Goal: Information Seeking & Learning: Learn about a topic

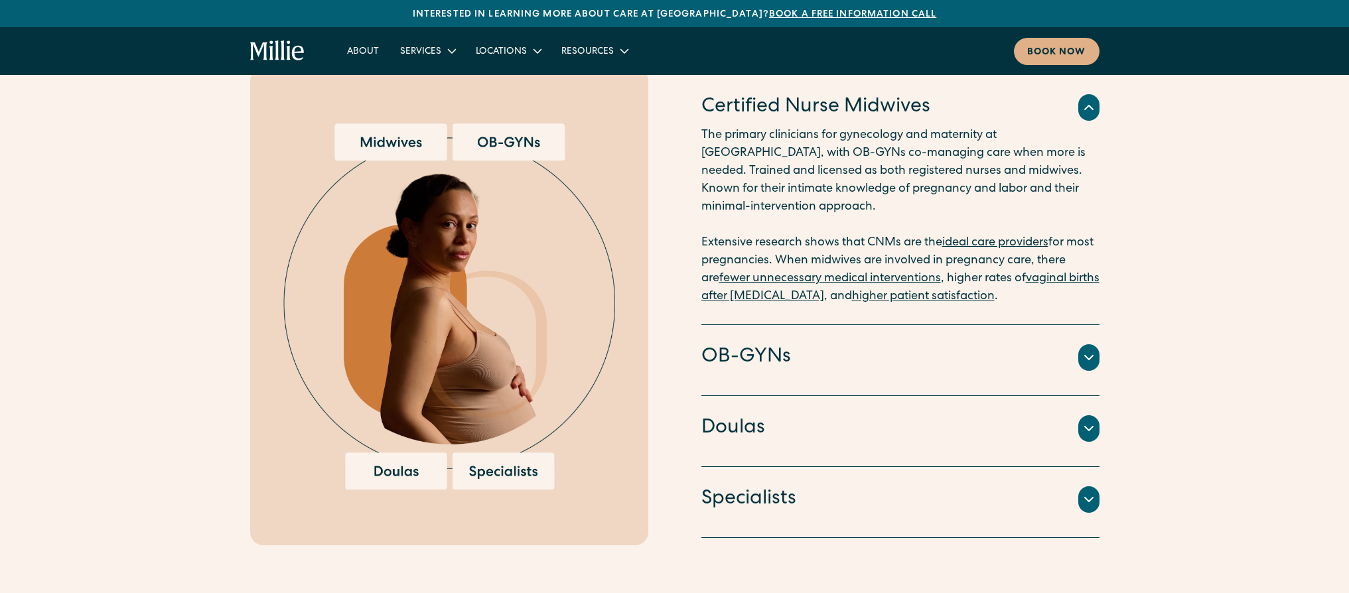
scroll to position [1359, 0]
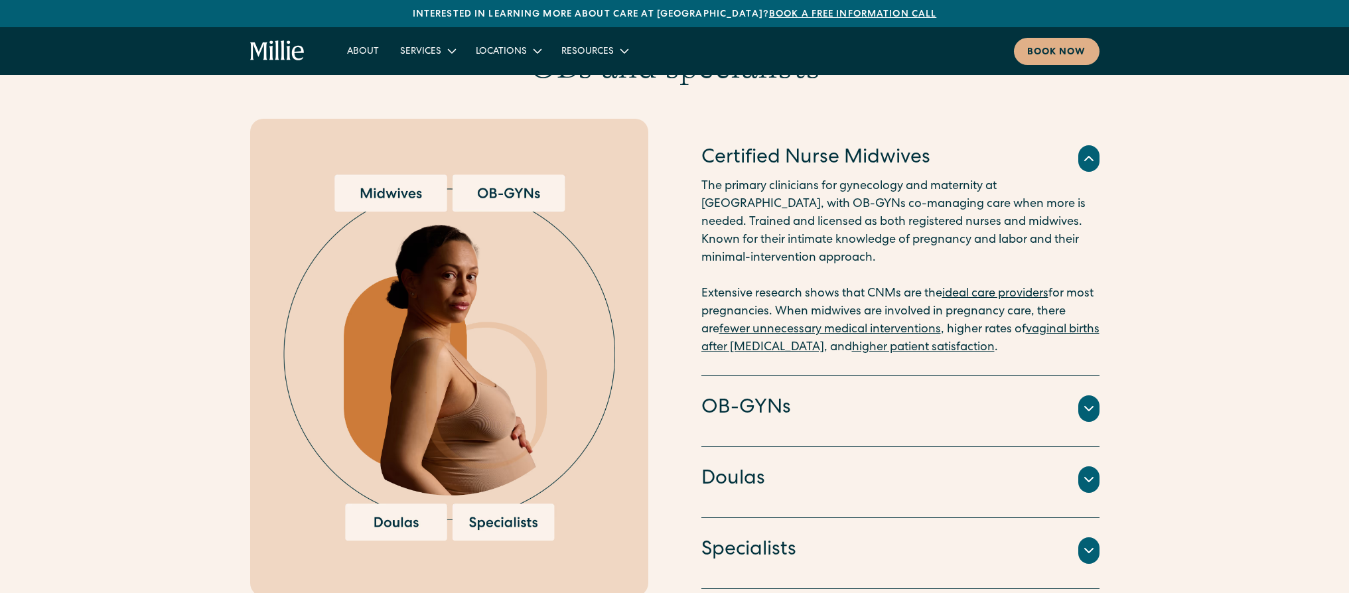
click at [814, 403] on div "OB-GYNs" at bounding box center [900, 409] width 398 height 28
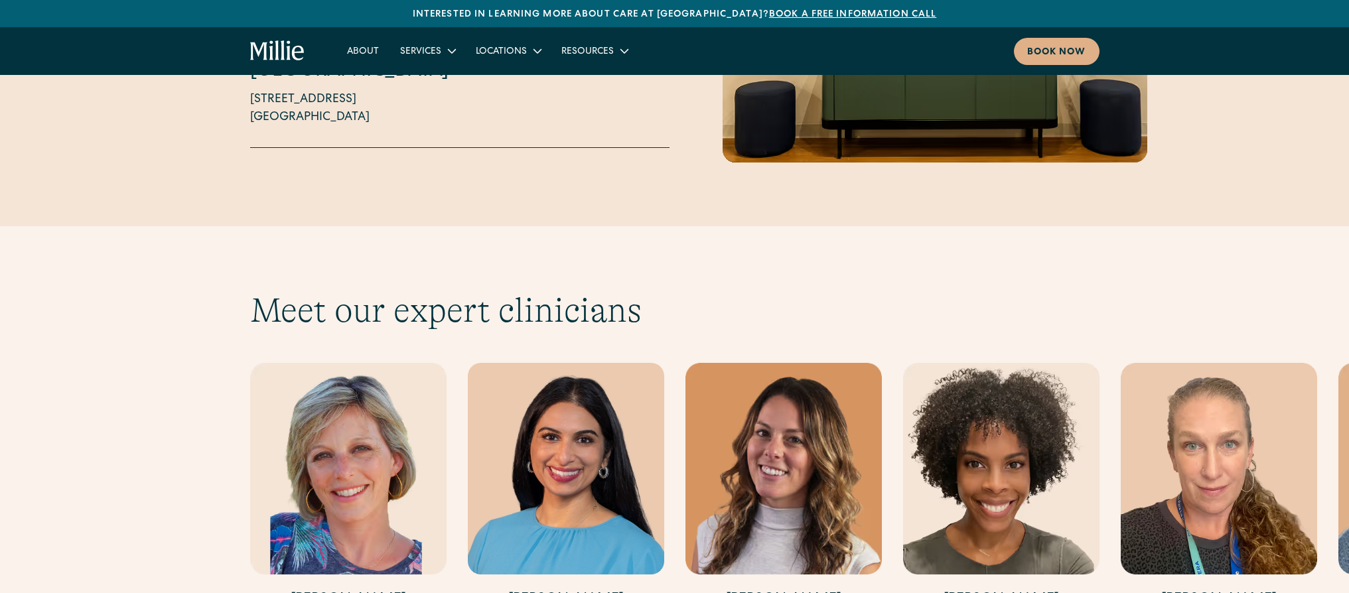
scroll to position [3606, 0]
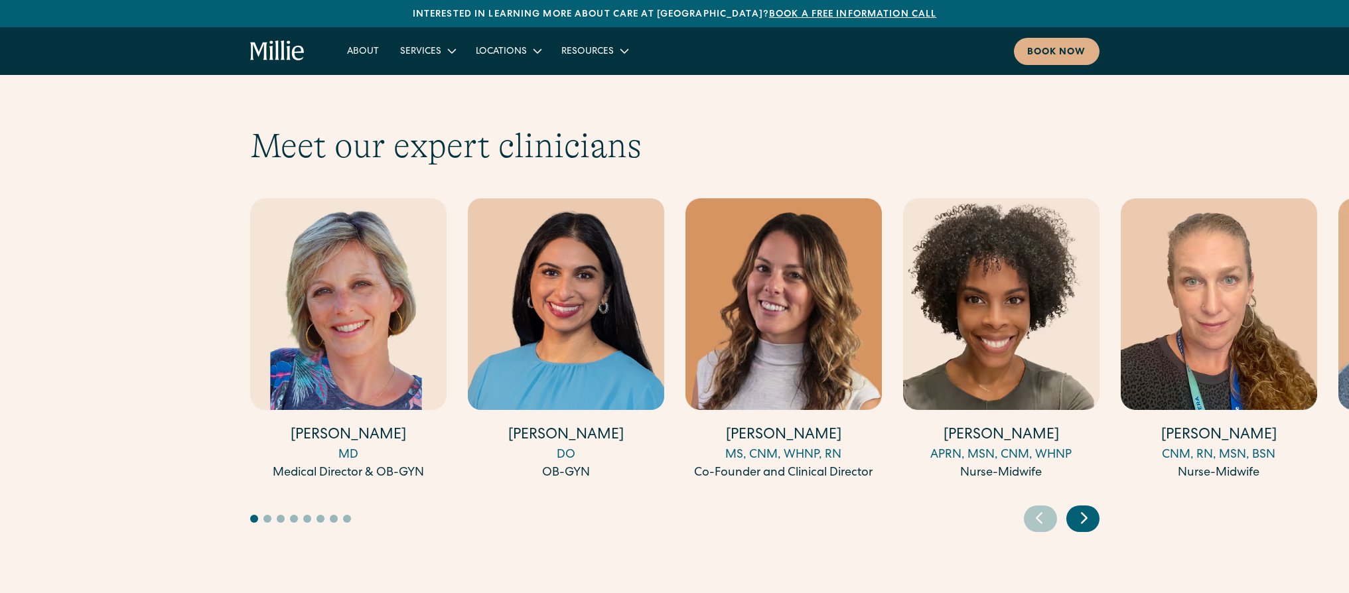
click at [1084, 514] on icon "Next slide" at bounding box center [1084, 519] width 5 height 10
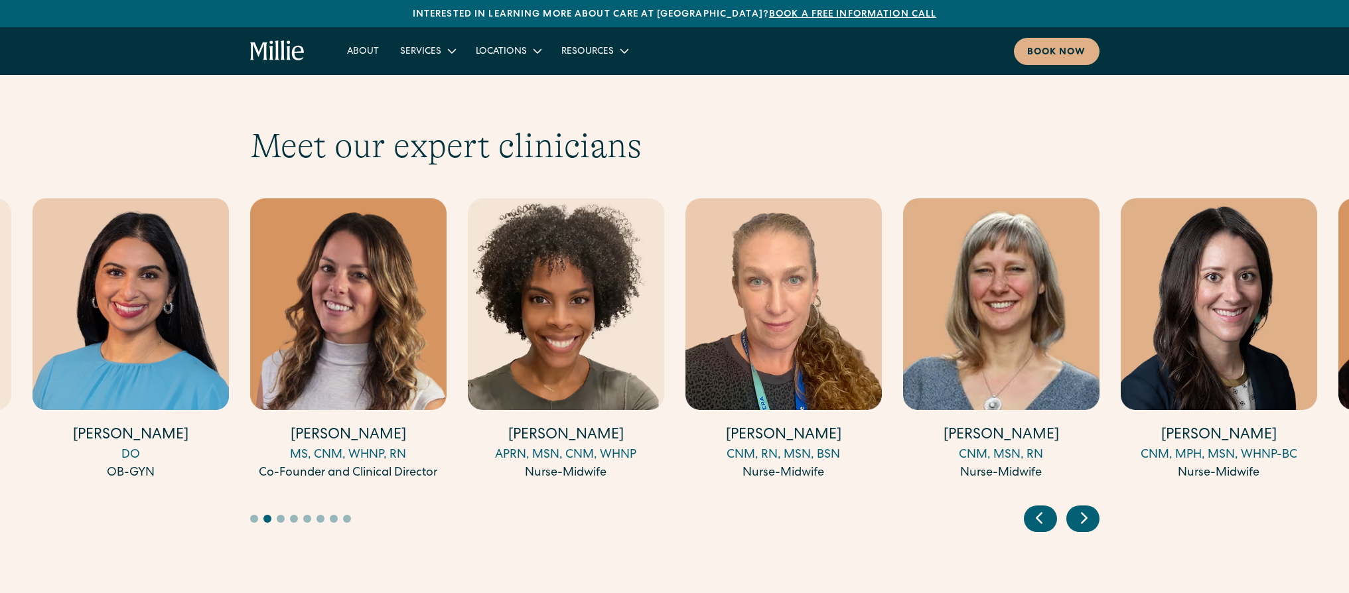
click at [1084, 514] on icon "Next slide" at bounding box center [1084, 519] width 5 height 10
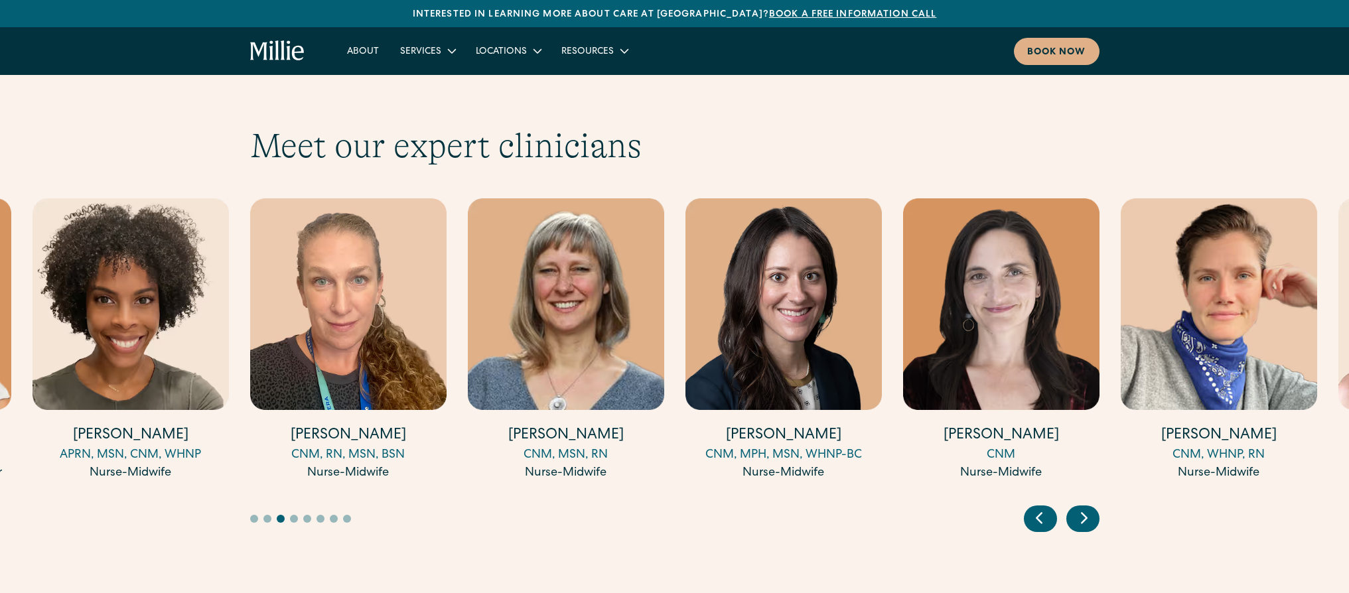
click at [1084, 514] on icon "Next slide" at bounding box center [1084, 519] width 5 height 10
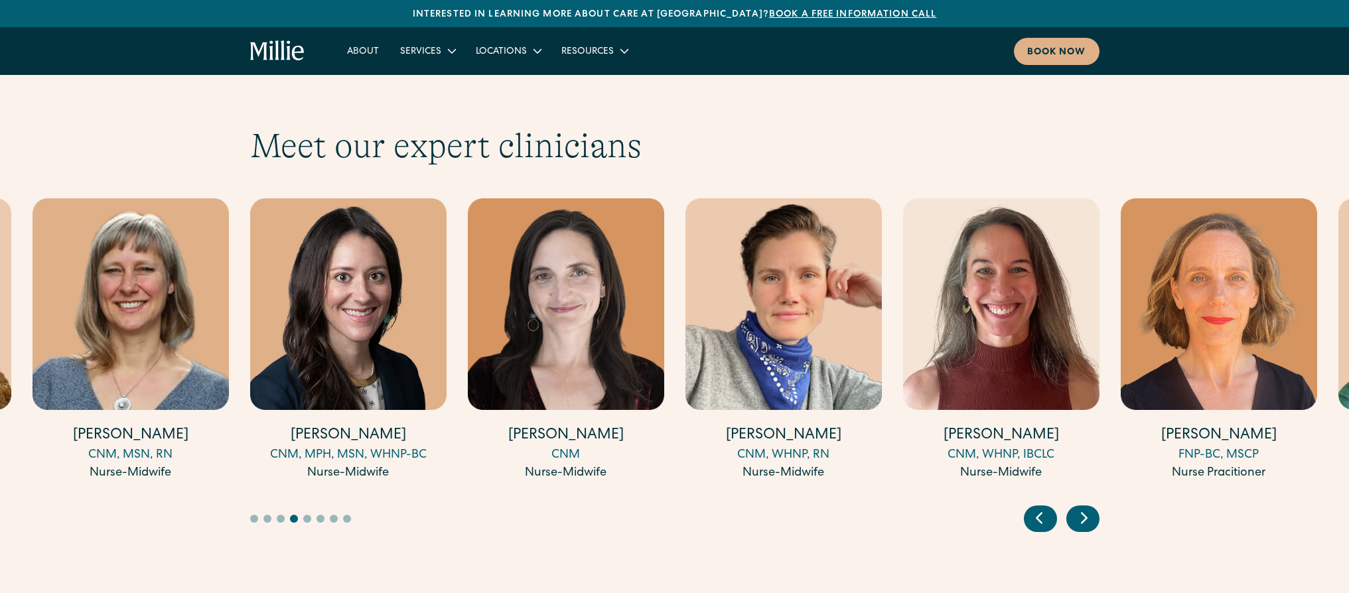
click at [1084, 514] on icon "Next slide" at bounding box center [1084, 519] width 5 height 10
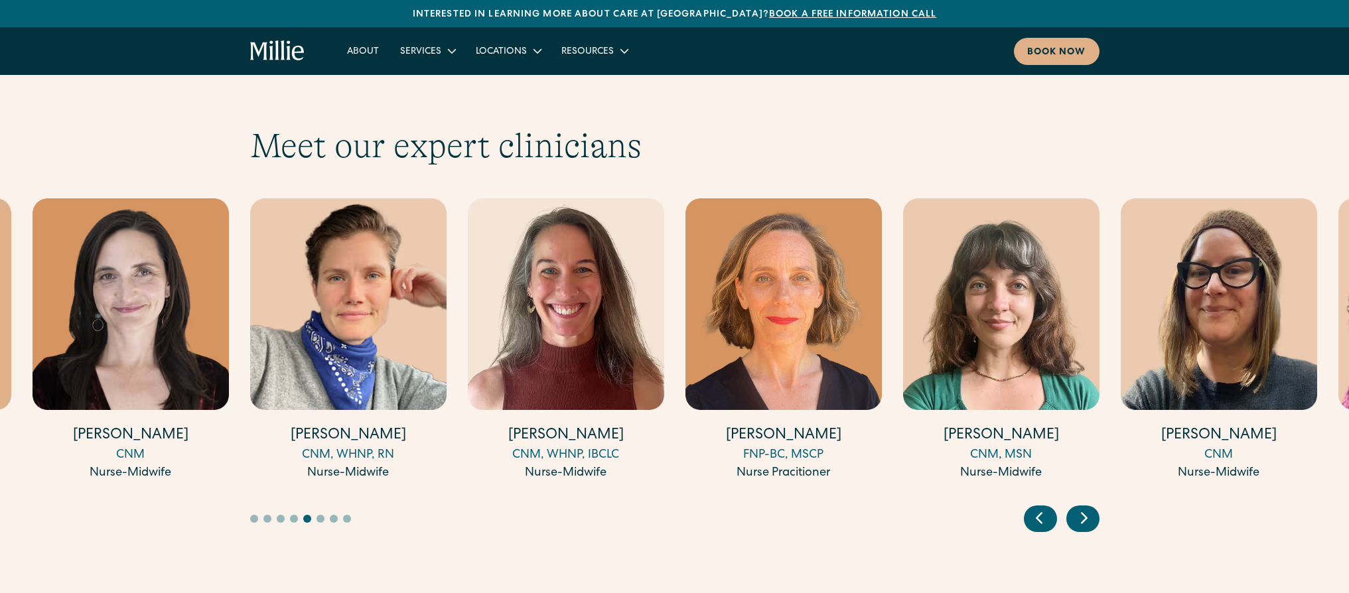
click at [1084, 514] on icon "Next slide" at bounding box center [1084, 519] width 5 height 10
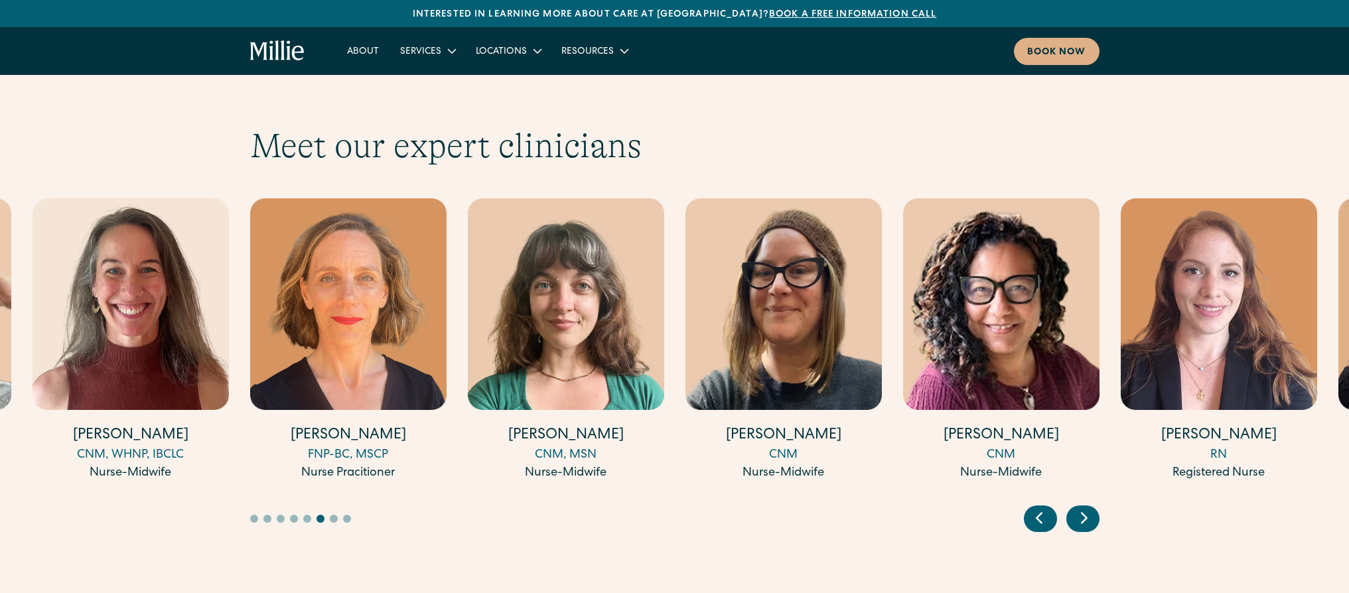
click at [1084, 514] on icon "Next slide" at bounding box center [1084, 519] width 5 height 10
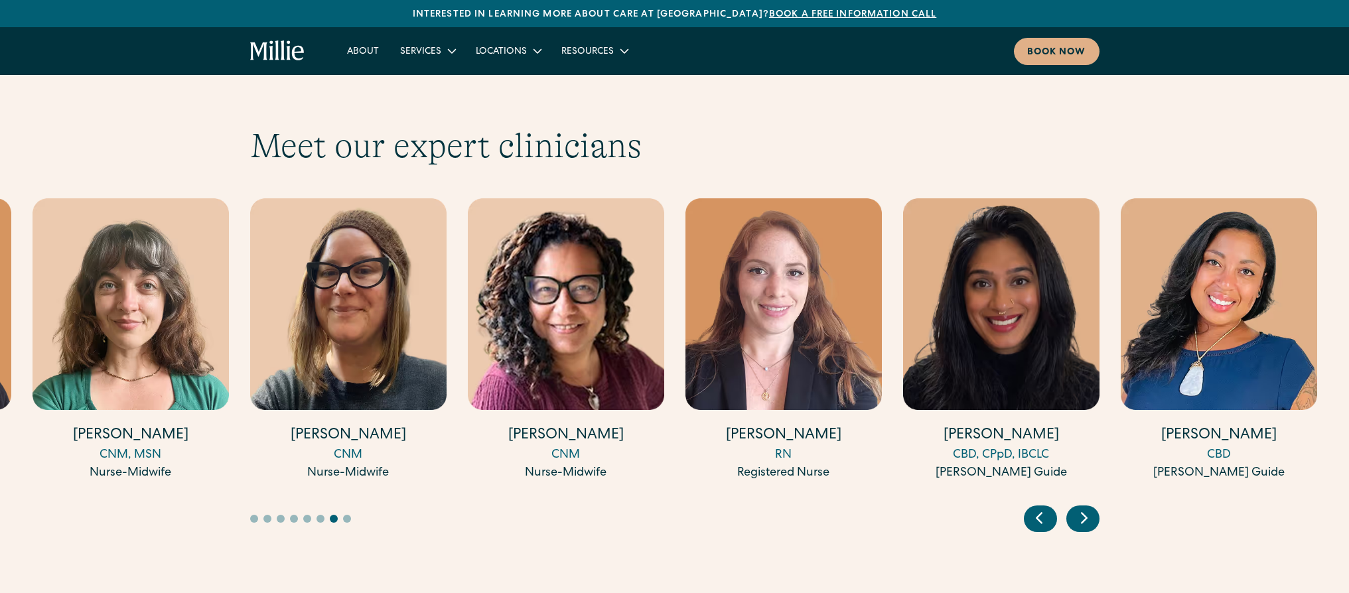
click at [1084, 514] on icon "Next slide" at bounding box center [1084, 519] width 5 height 10
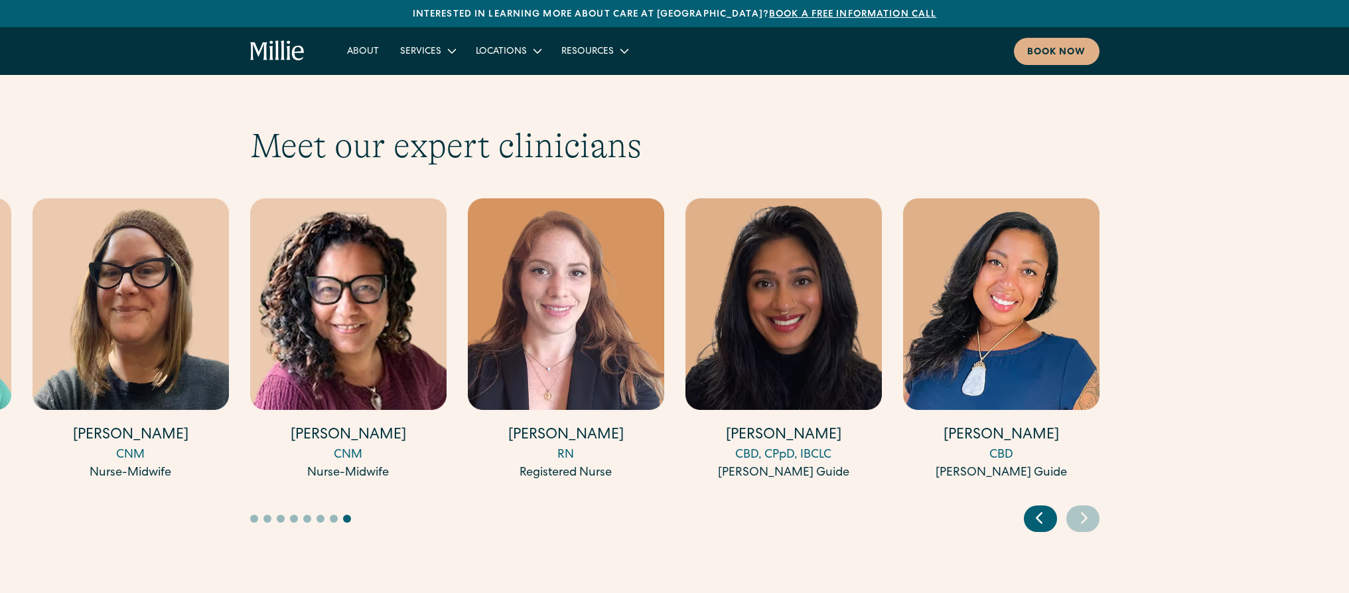
click at [1084, 514] on icon "Next slide" at bounding box center [1084, 519] width 5 height 10
click at [372, 55] on link "About" at bounding box center [362, 51] width 53 height 22
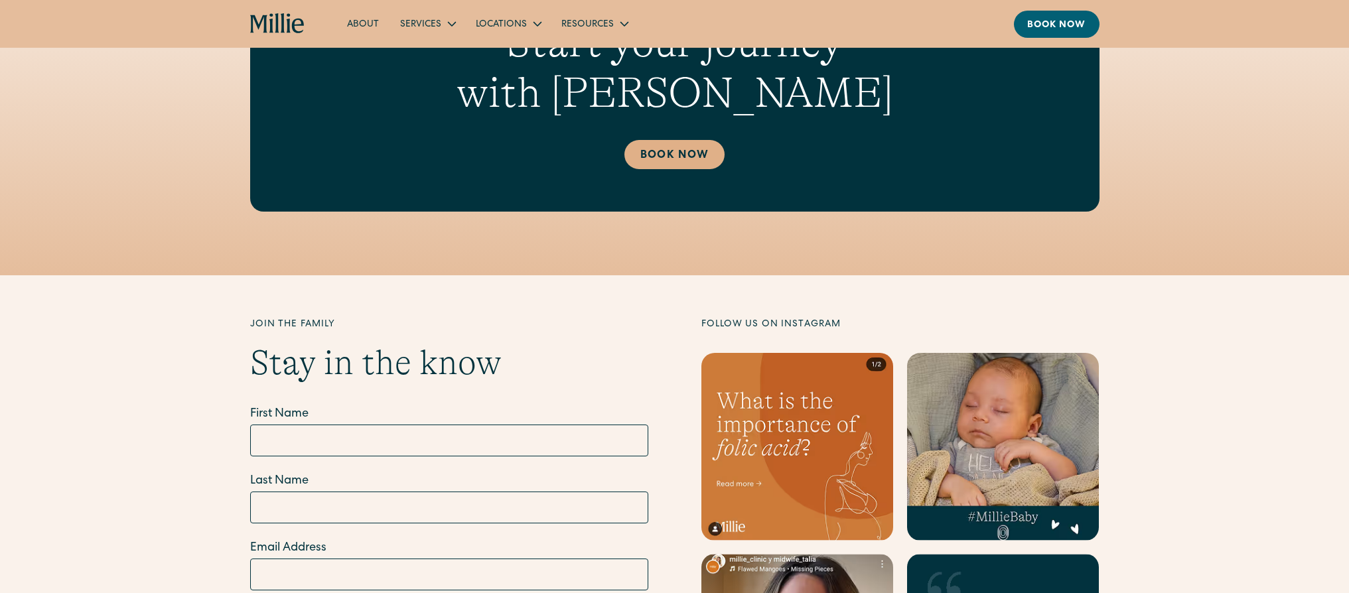
scroll to position [3881, 0]
